Goal: Obtain resource: Obtain resource

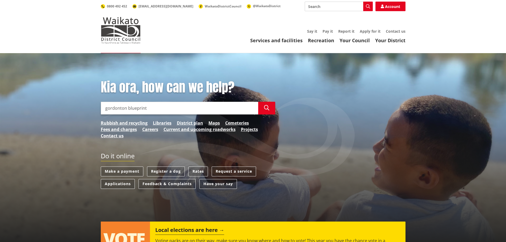
type input "gordonton blueprint"
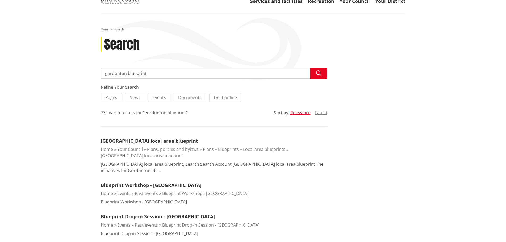
scroll to position [53, 0]
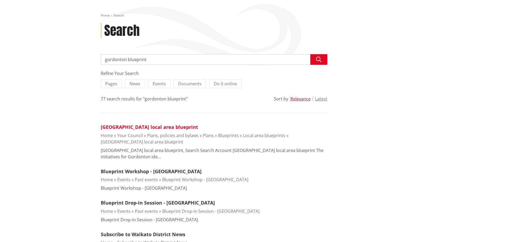
click at [165, 126] on link "[GEOGRAPHIC_DATA] local area blueprint" at bounding box center [149, 127] width 97 height 6
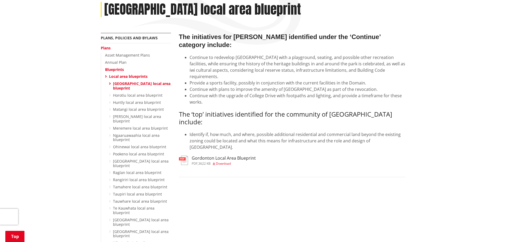
scroll to position [80, 0]
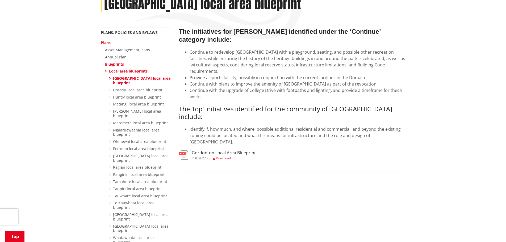
click at [225, 156] on span "Download" at bounding box center [223, 158] width 15 height 5
